Goal: Information Seeking & Learning: Learn about a topic

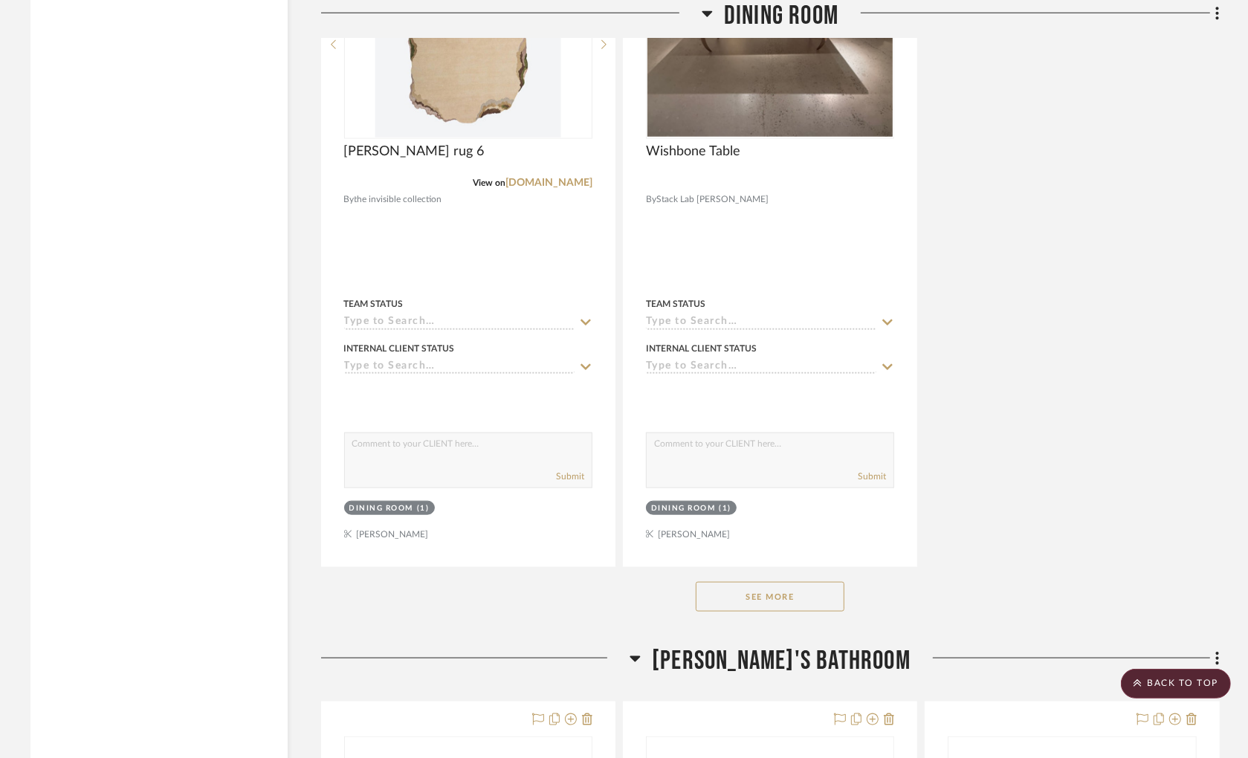
scroll to position [6031, 0]
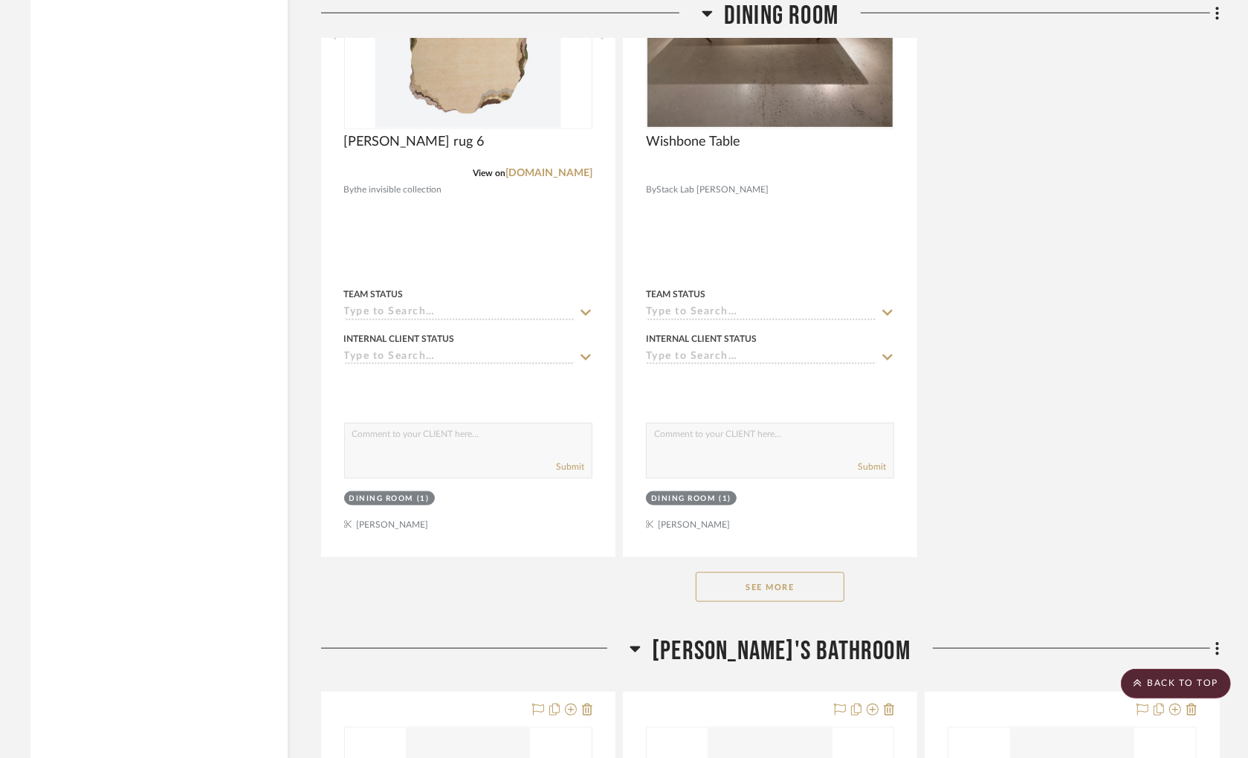
click at [799, 589] on button "See More" at bounding box center [770, 588] width 149 height 30
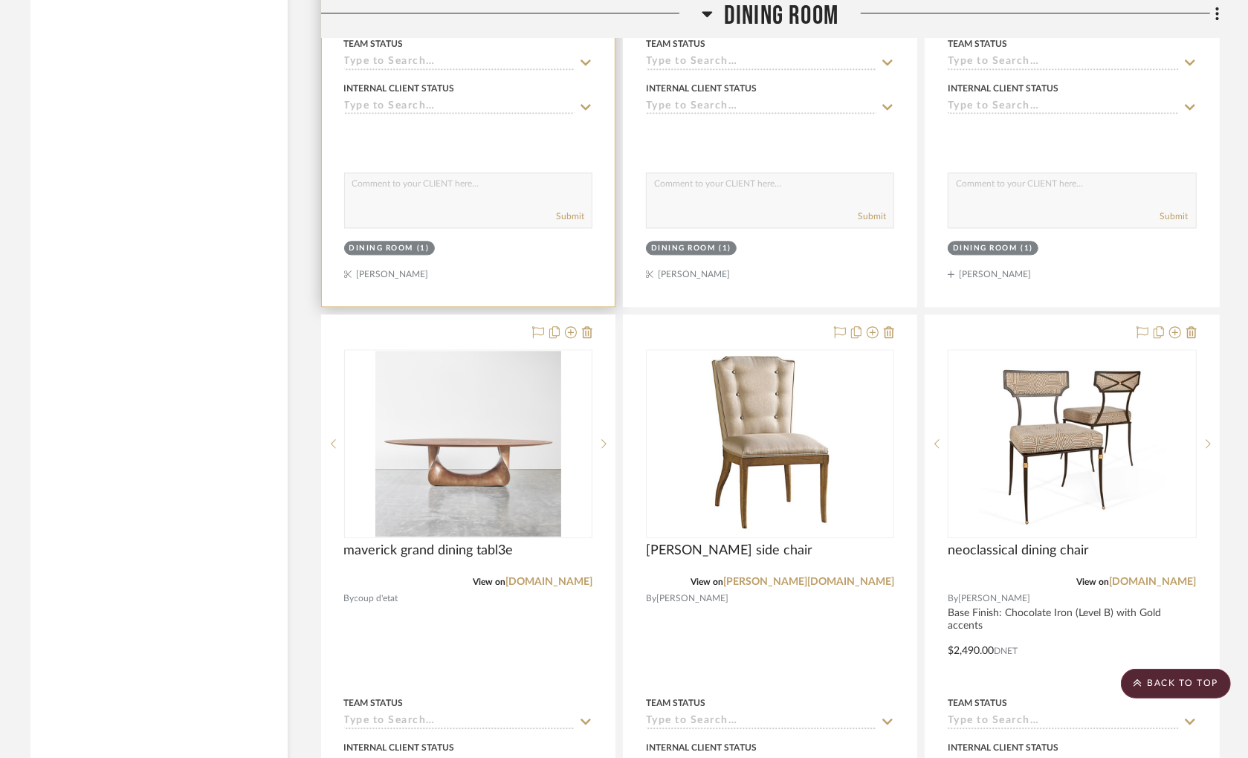
scroll to position [7848, 0]
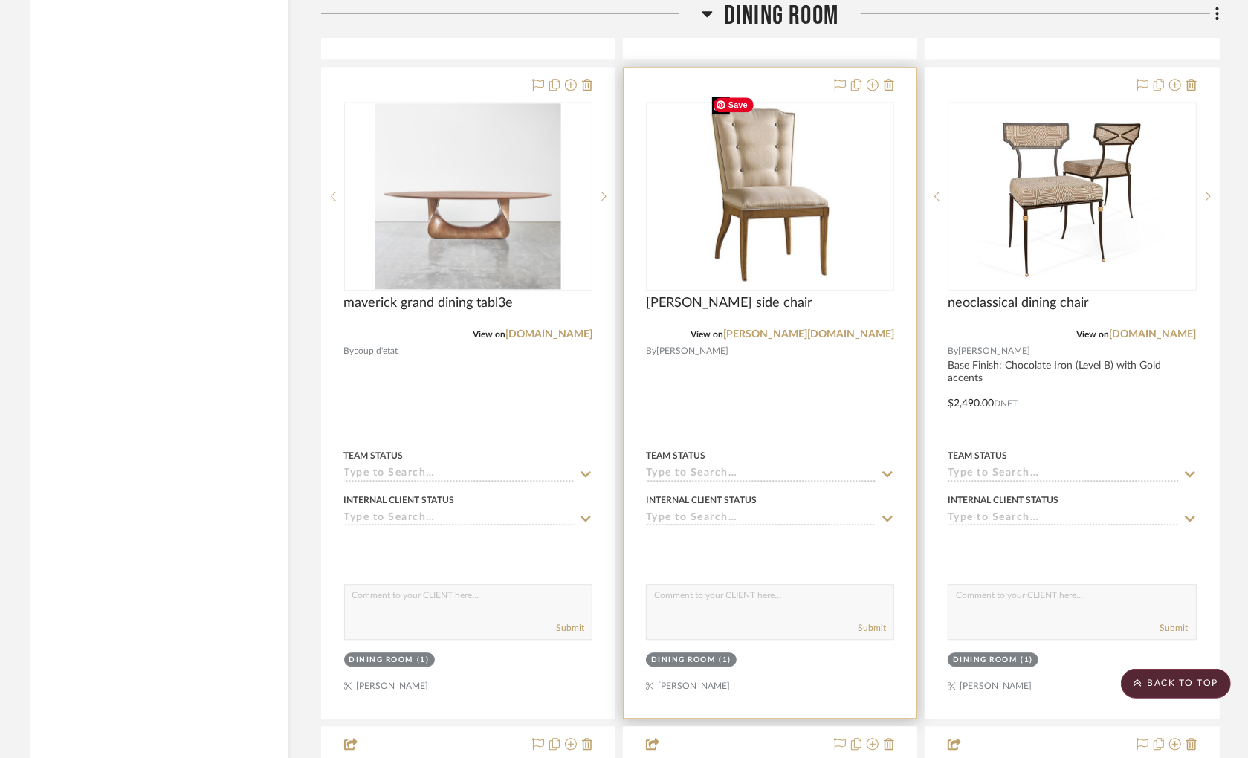
click at [775, 209] on img "0" at bounding box center [770, 196] width 129 height 186
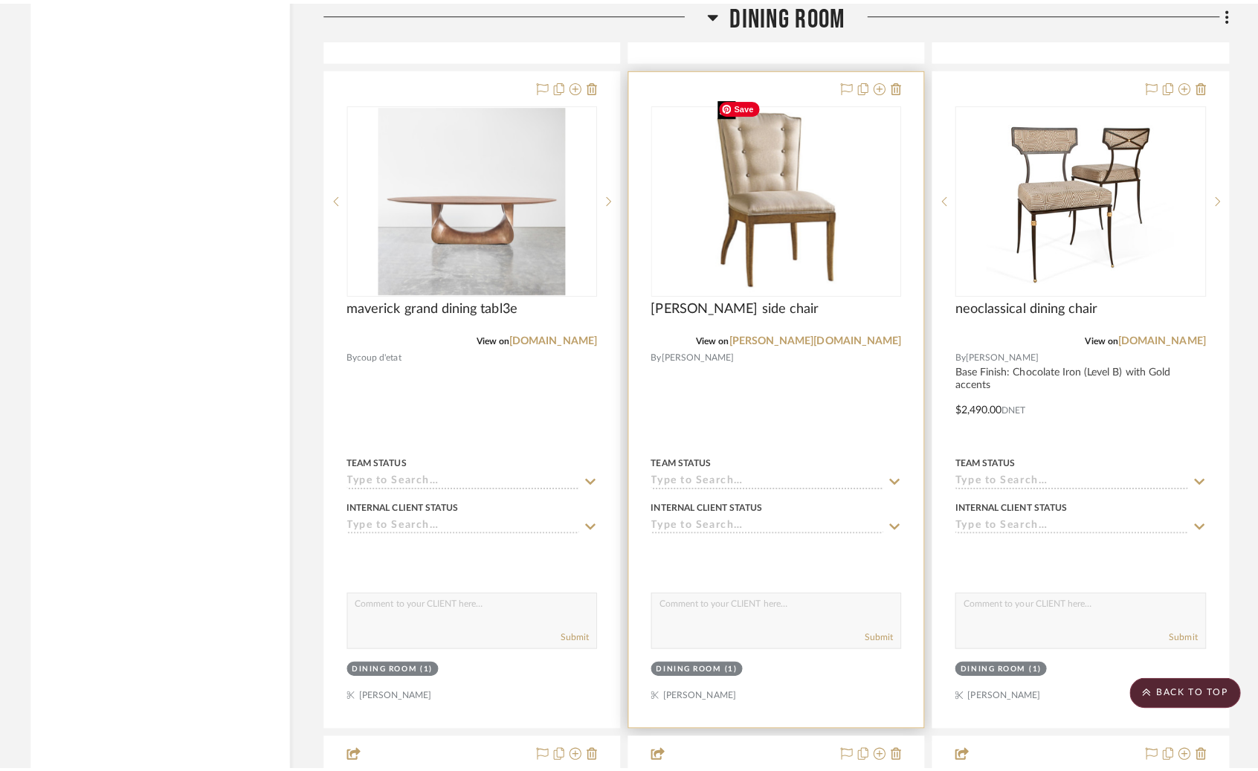
scroll to position [0, 0]
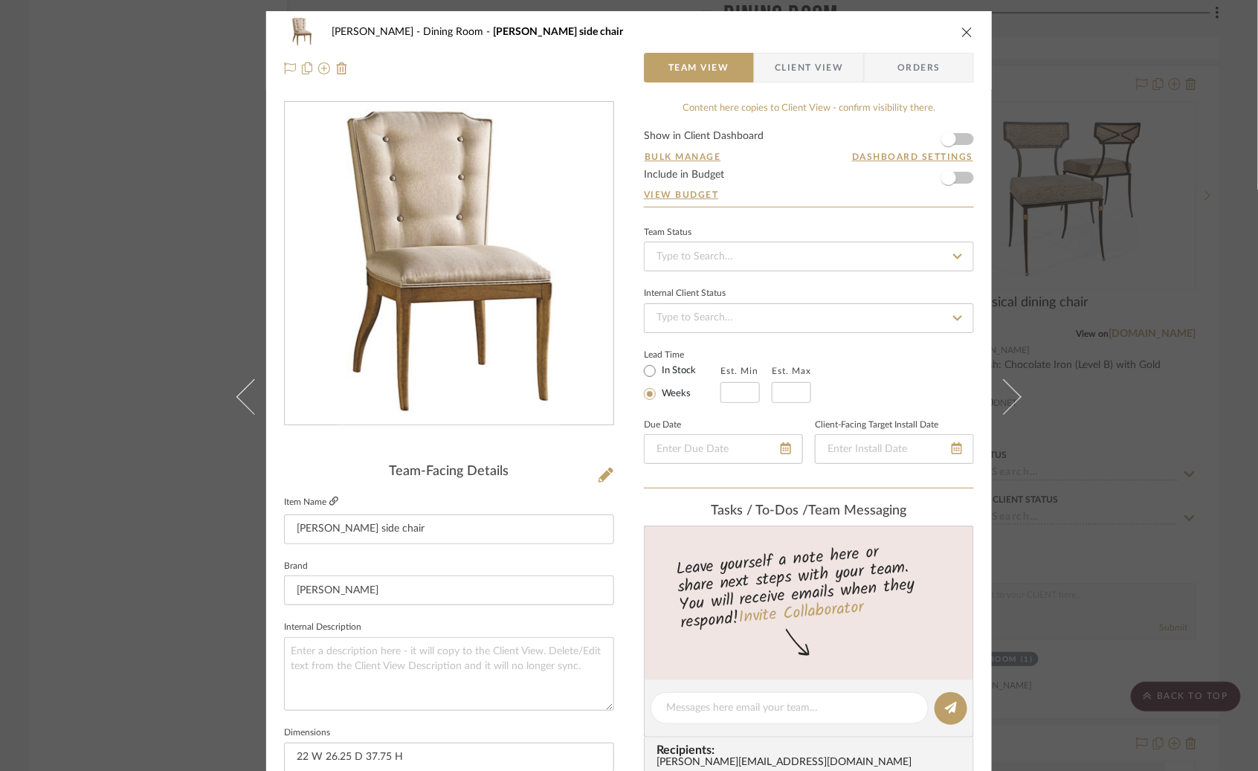
click at [329, 503] on icon at bounding box center [333, 501] width 9 height 9
click at [961, 30] on icon "close" at bounding box center [967, 32] width 12 height 12
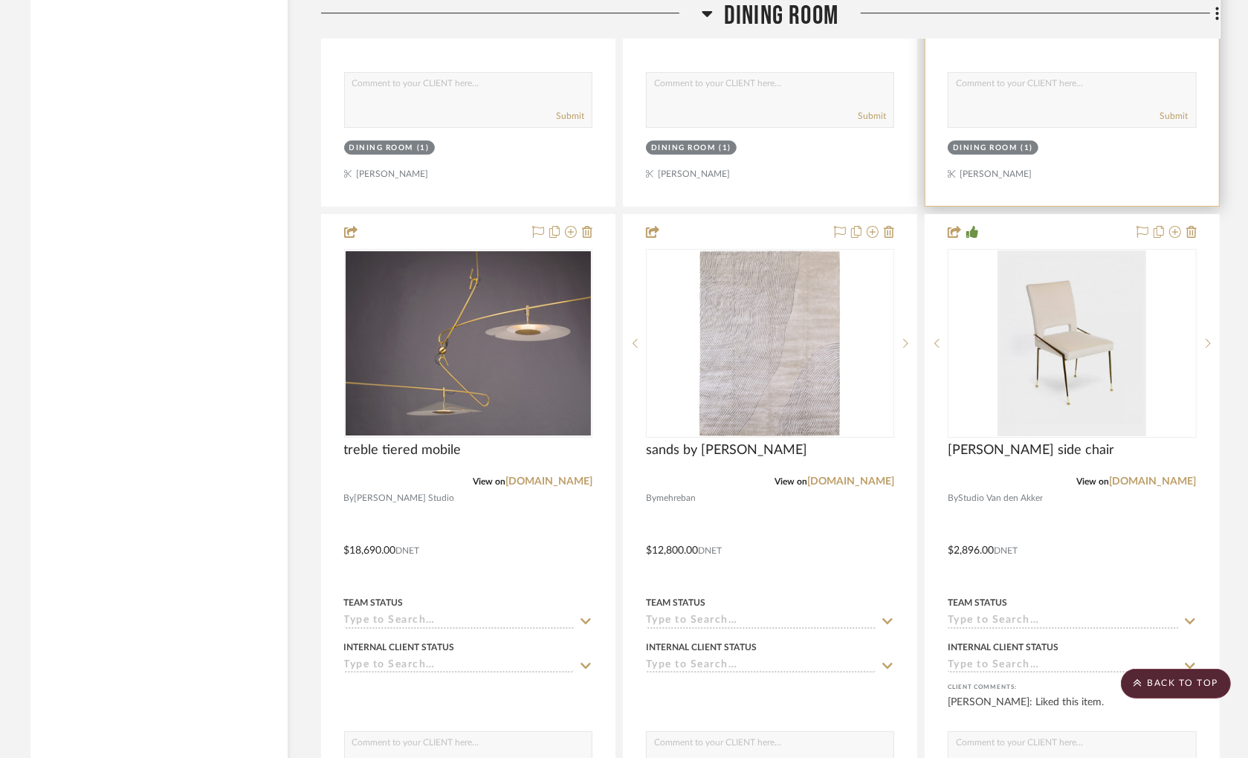
scroll to position [9087, 0]
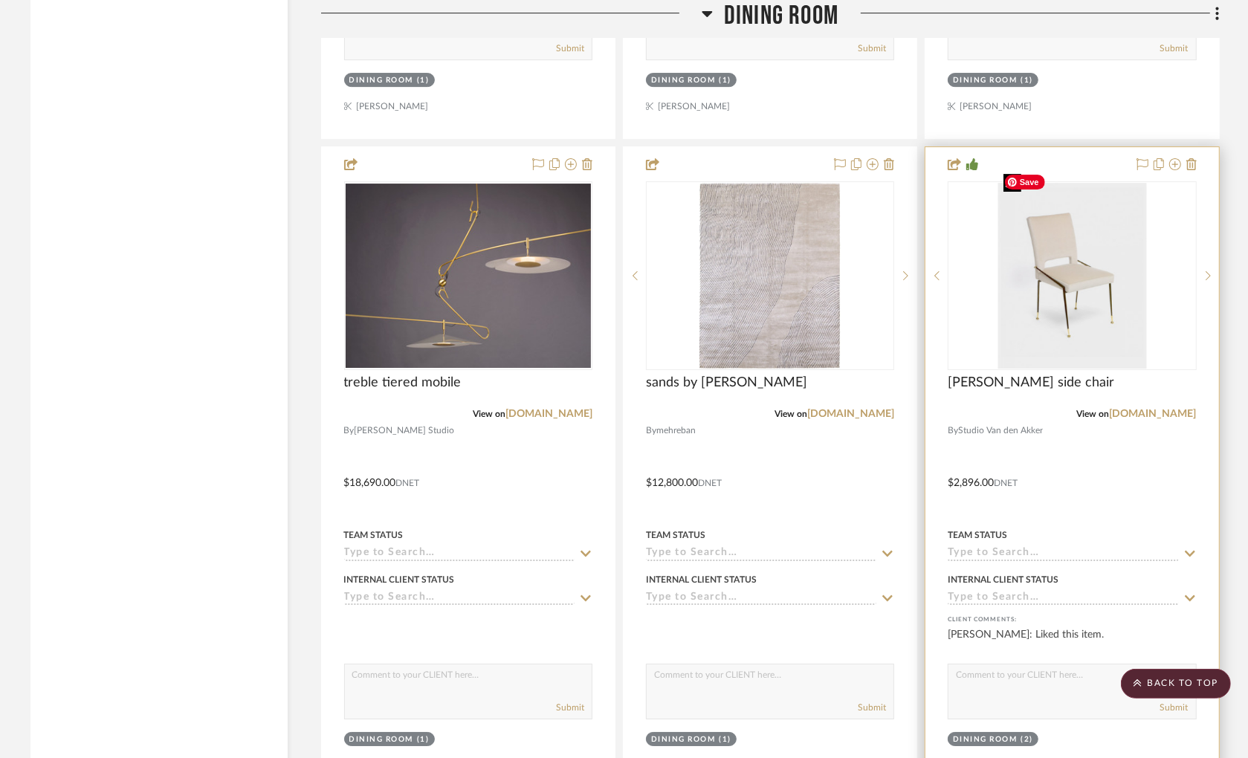
click at [1039, 298] on img "0" at bounding box center [1072, 276] width 149 height 186
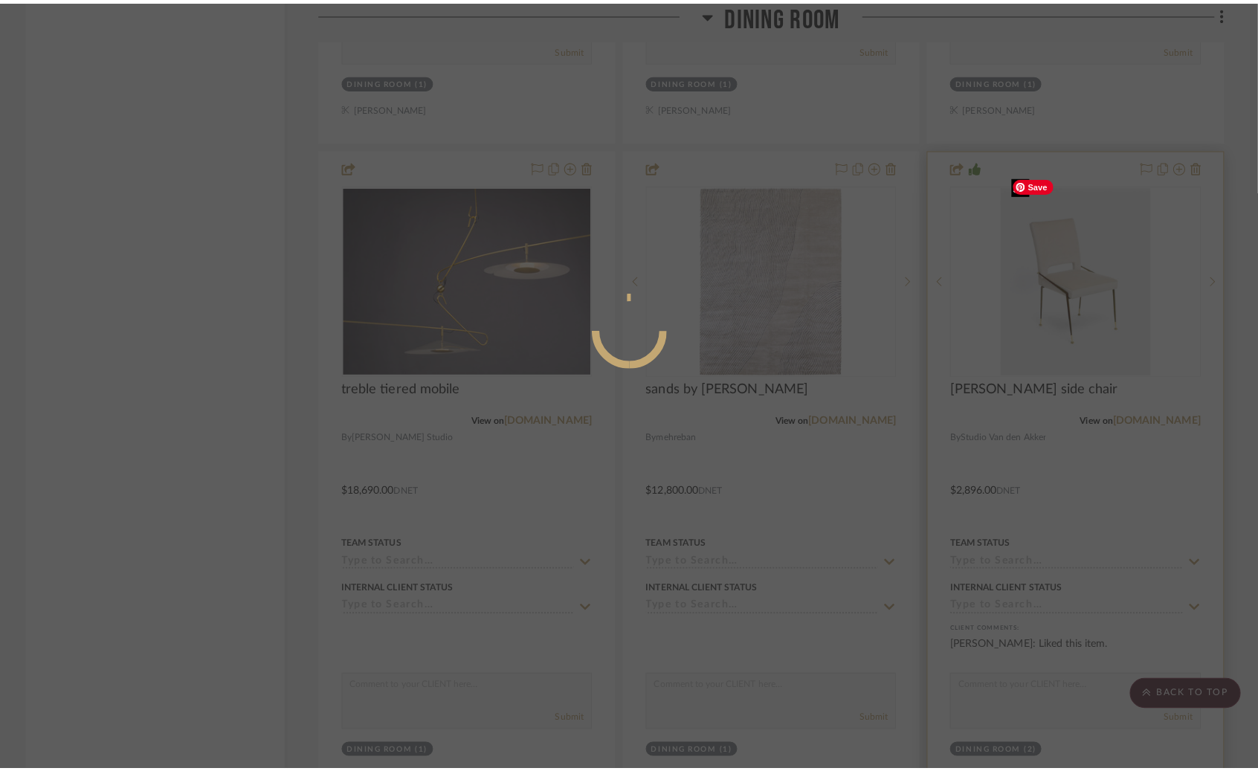
scroll to position [0, 0]
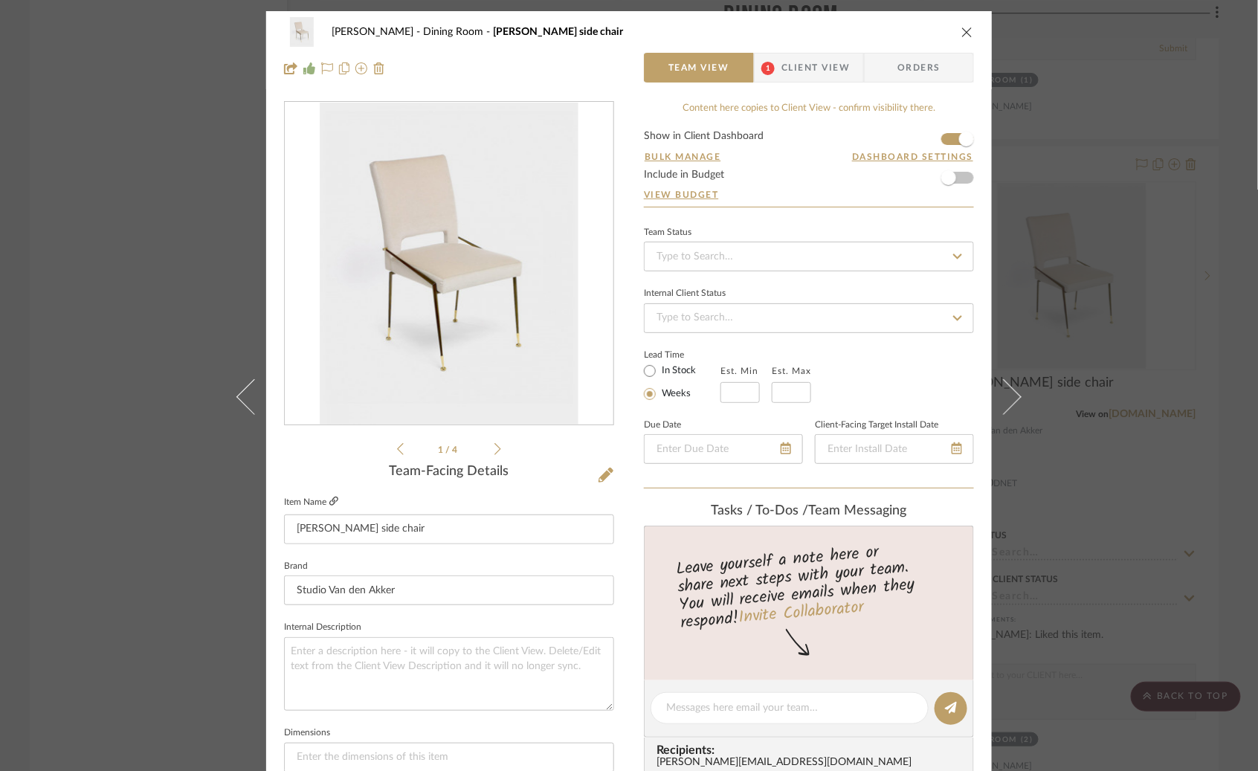
click at [329, 499] on icon at bounding box center [333, 501] width 9 height 9
click at [954, 28] on div "[PERSON_NAME] Dining Room [PERSON_NAME] side chair" at bounding box center [629, 32] width 690 height 30
click at [961, 30] on icon "close" at bounding box center [967, 32] width 12 height 12
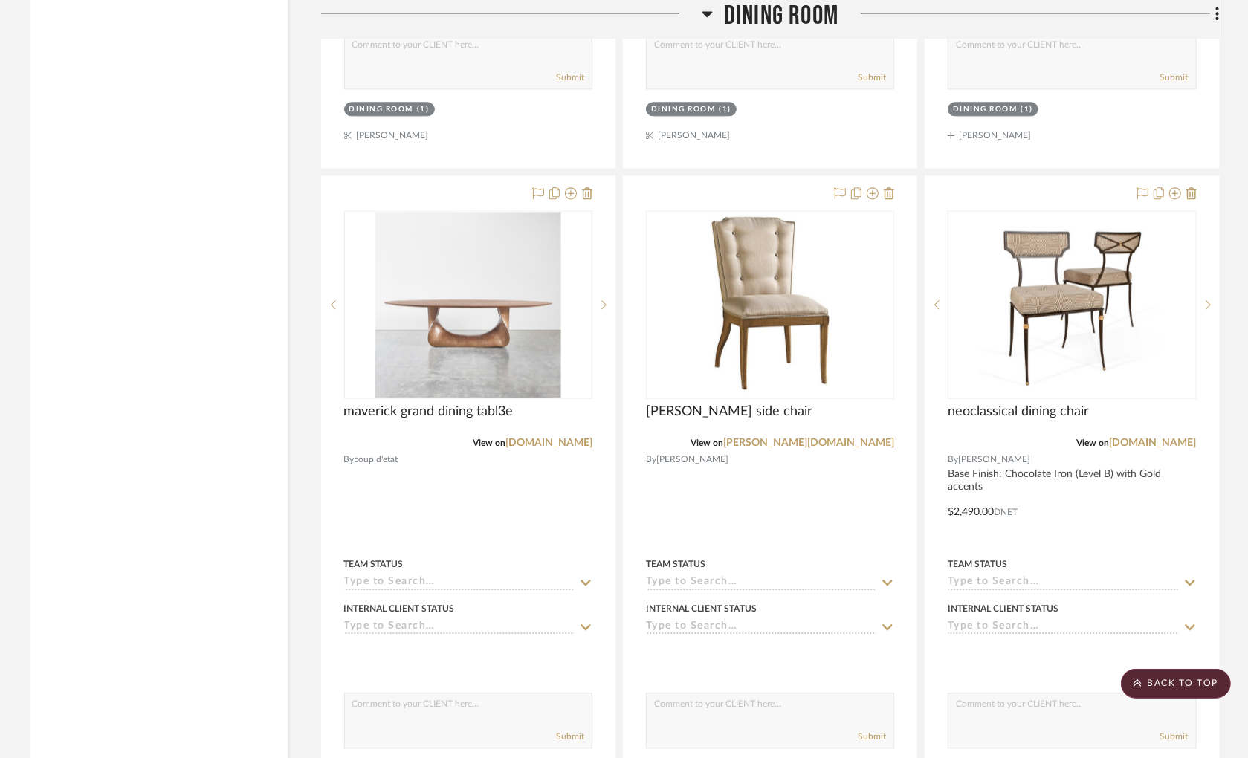
scroll to position [7765, 0]
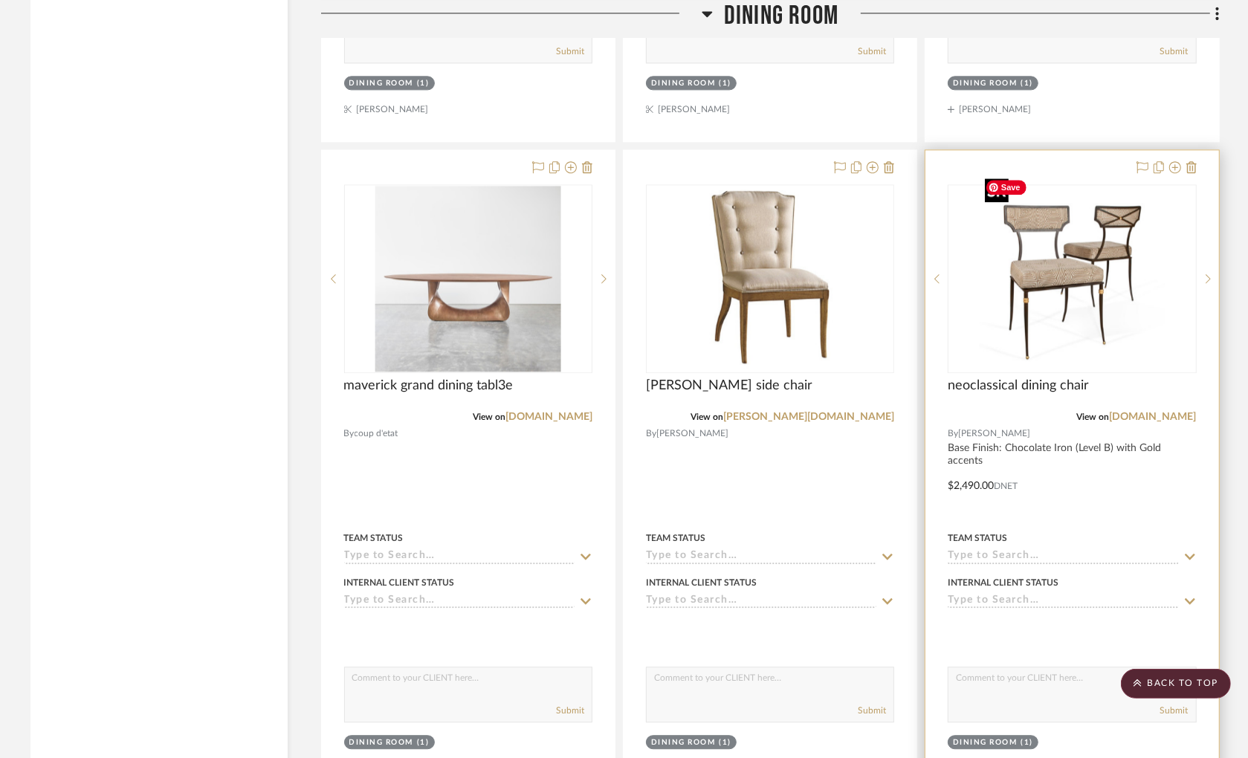
click at [1007, 335] on img "0" at bounding box center [1072, 279] width 186 height 186
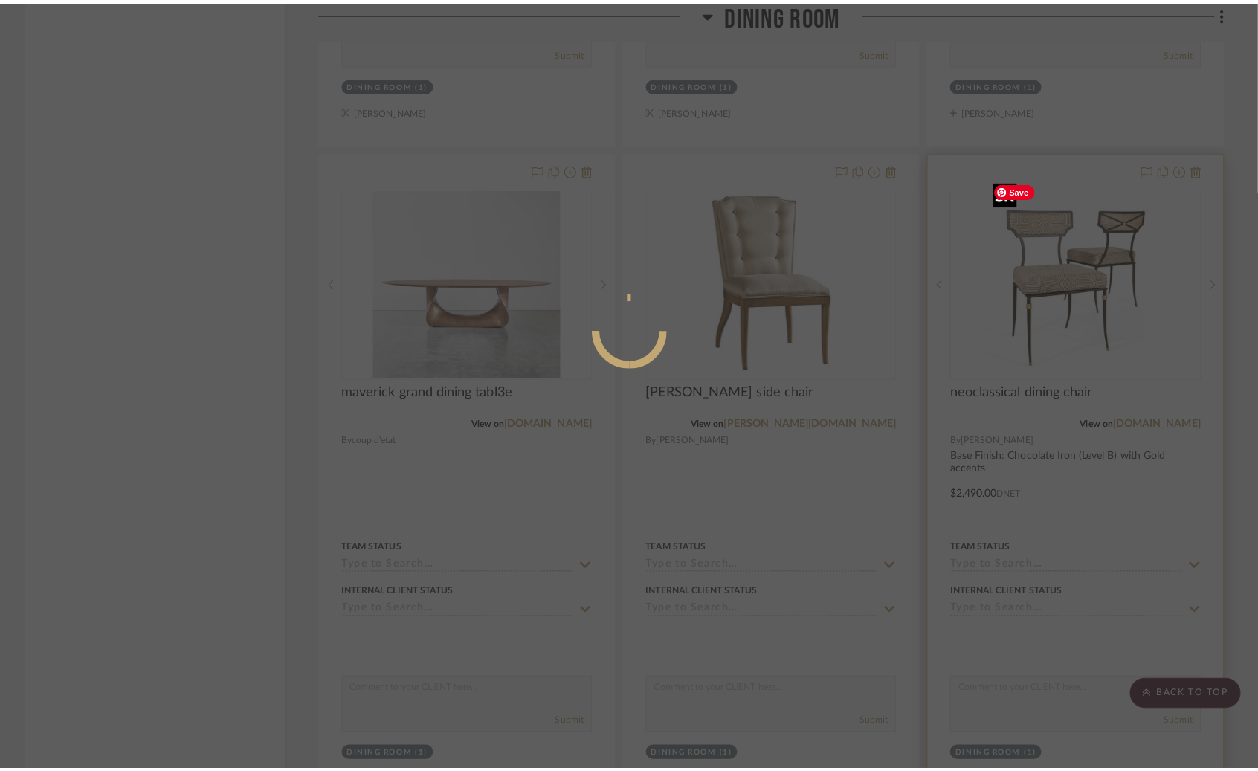
scroll to position [0, 0]
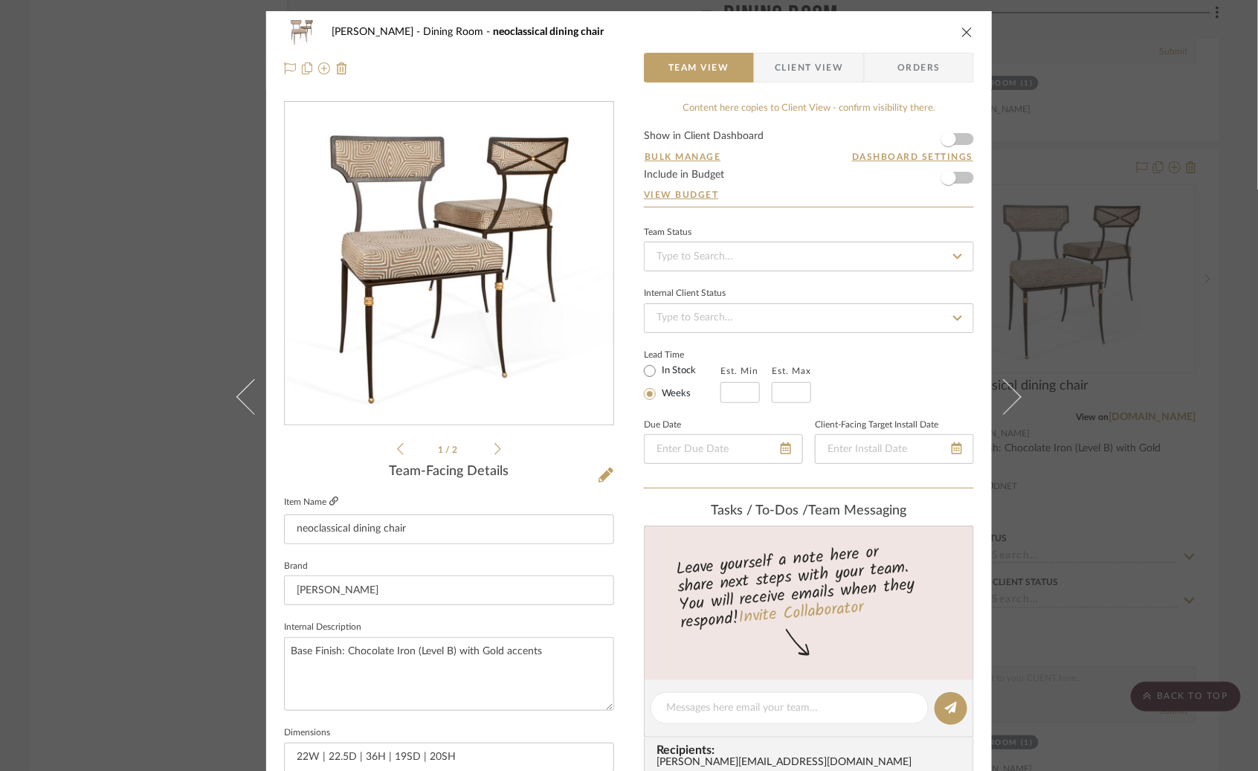
click at [332, 498] on icon at bounding box center [333, 501] width 9 height 9
click at [961, 35] on icon "close" at bounding box center [967, 32] width 12 height 12
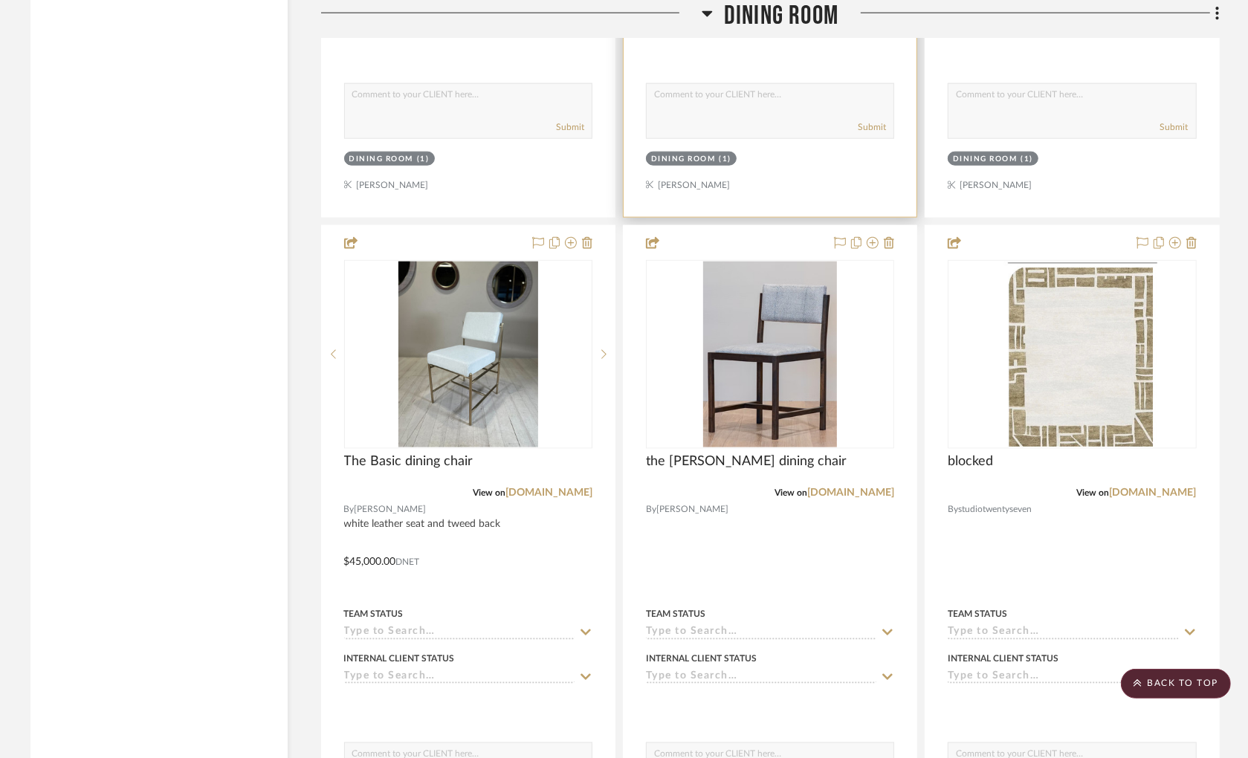
scroll to position [6443, 0]
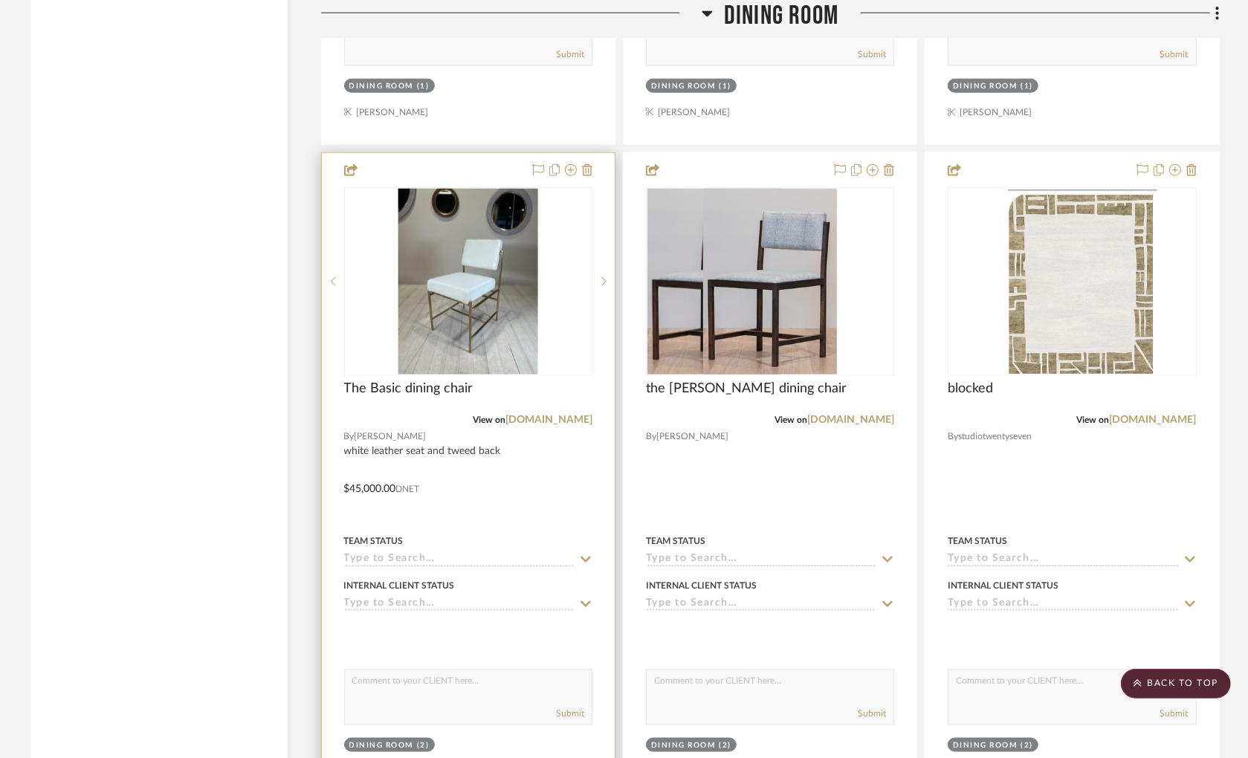
click at [0, 0] on div at bounding box center [0, 0] width 0 height 0
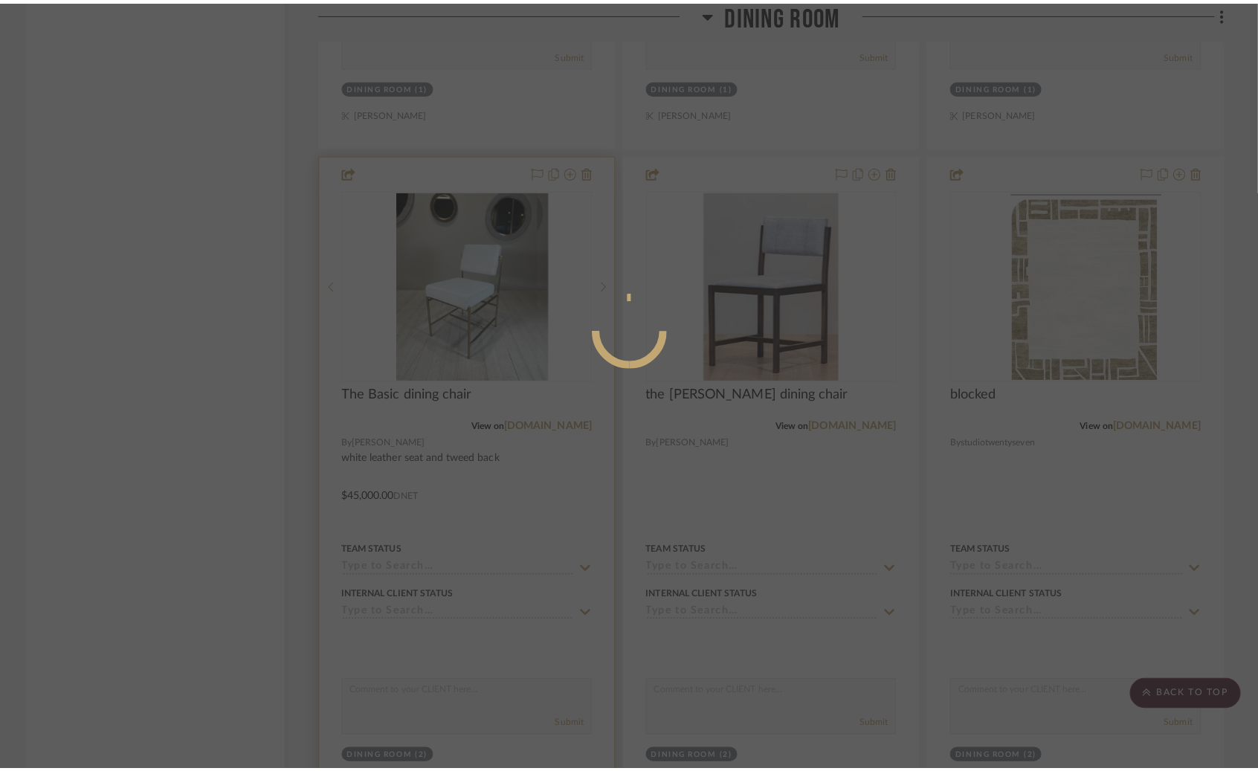
scroll to position [0, 0]
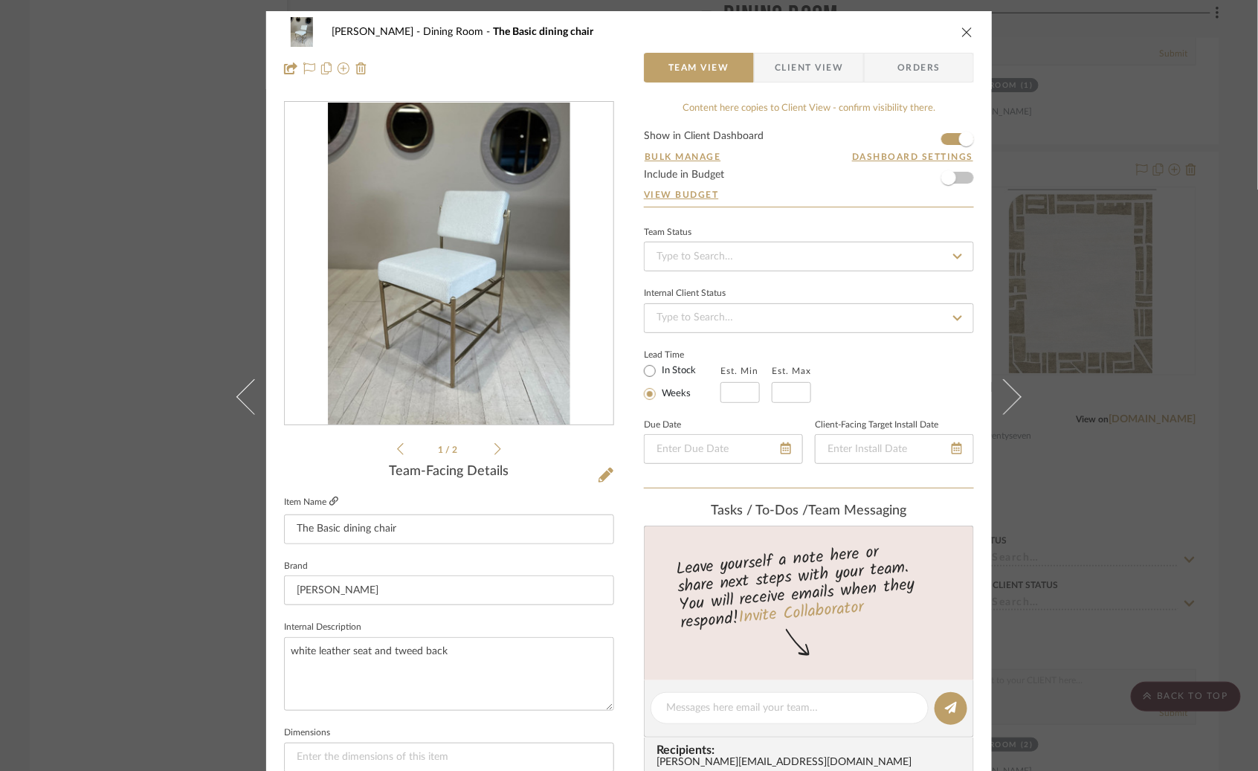
click at [332, 500] on icon at bounding box center [333, 501] width 9 height 9
